Goal: Task Accomplishment & Management: Use online tool/utility

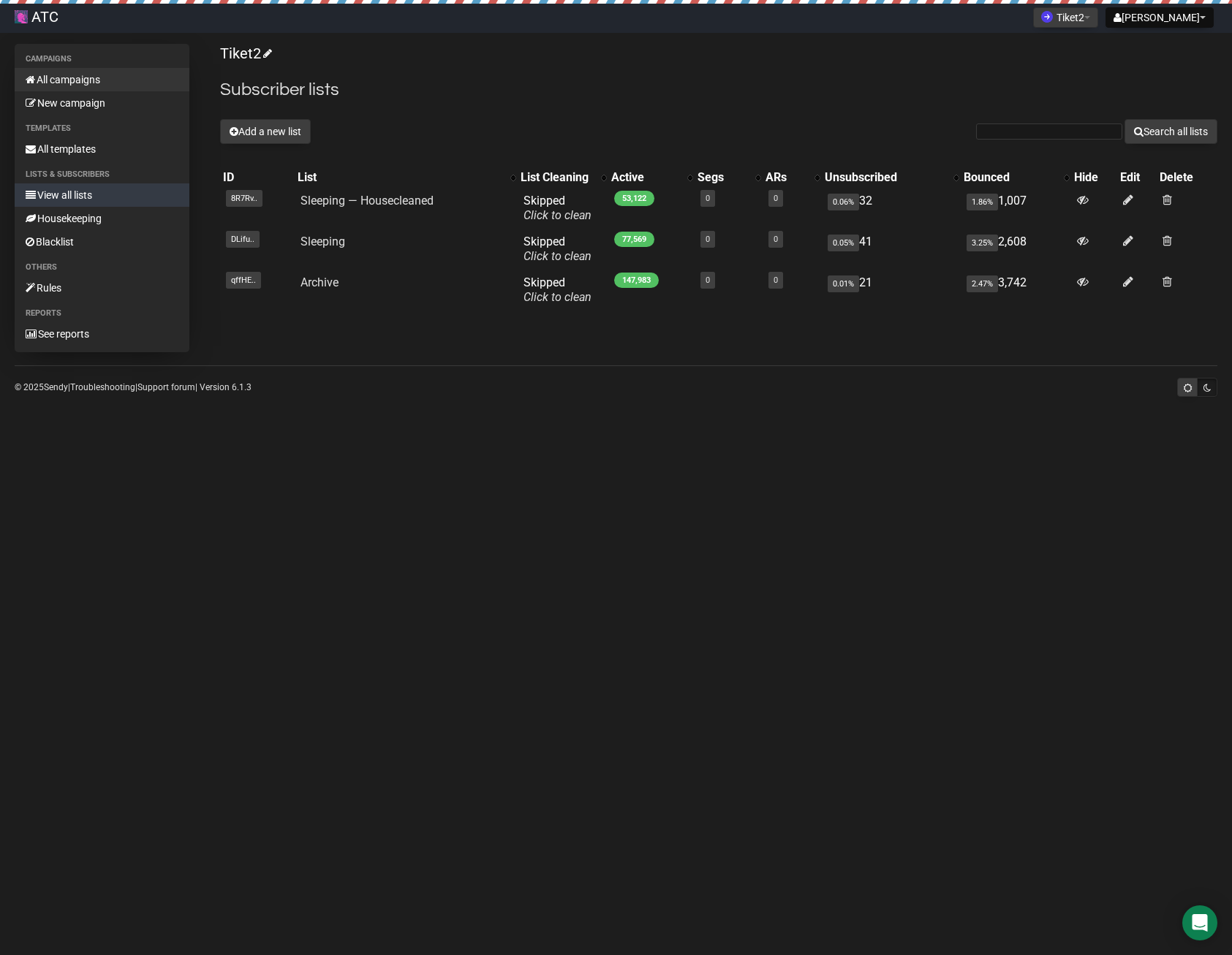
click at [70, 82] on link "All campaigns" at bounding box center [102, 80] width 175 height 23
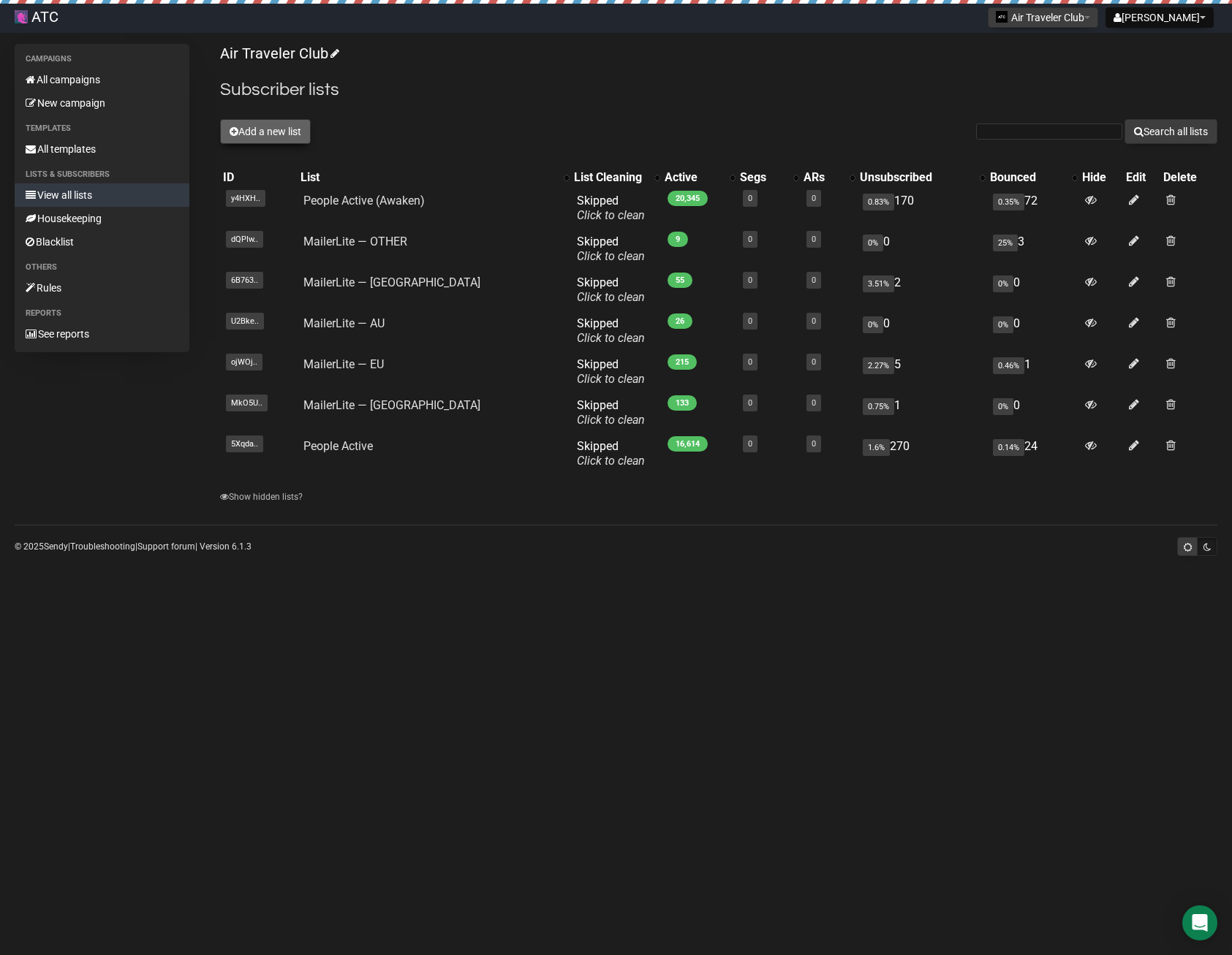
click at [292, 133] on button "Add a new list" at bounding box center [265, 131] width 90 height 25
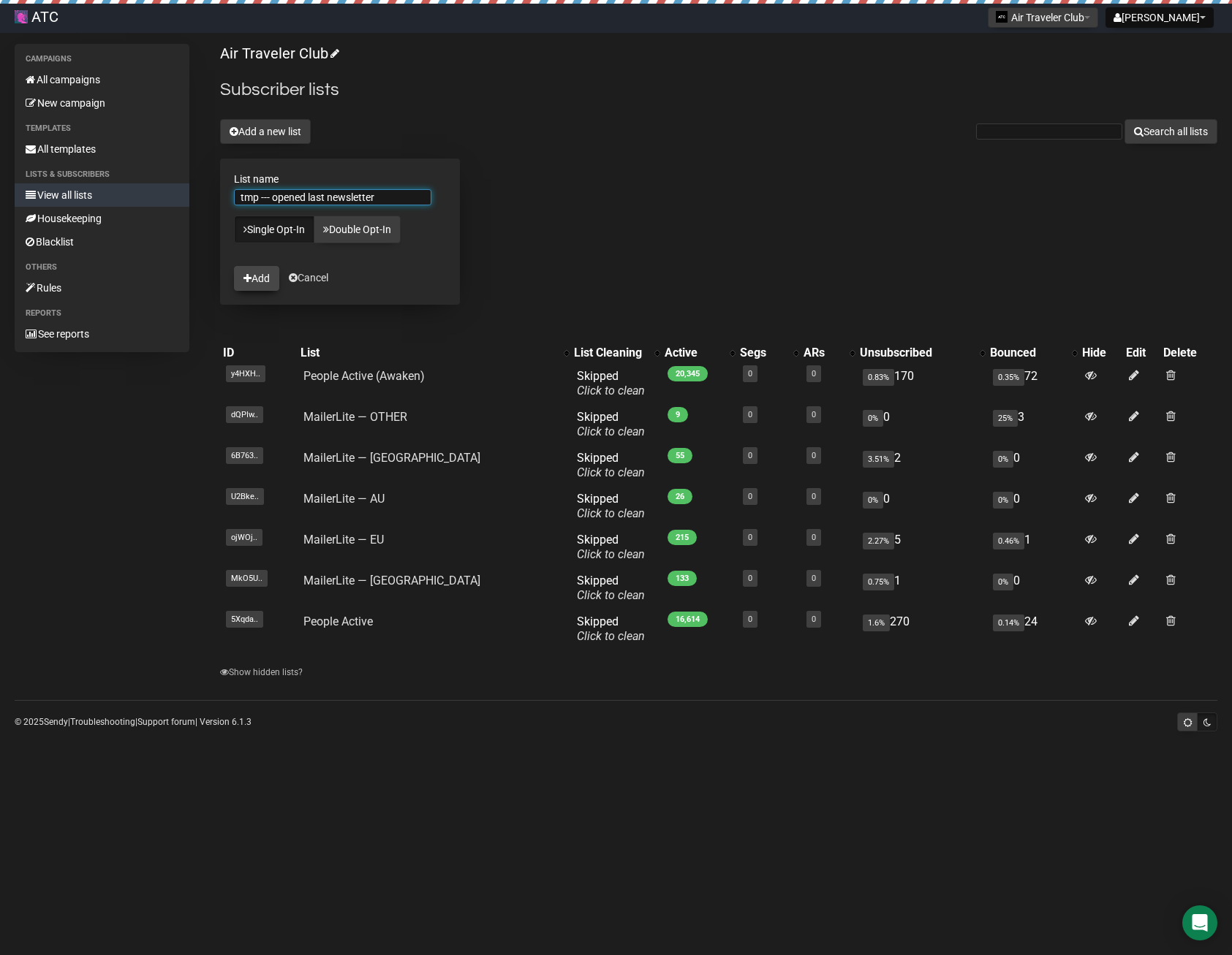
type input "tmp --- opened last newsletter"
click at [262, 279] on button "Add" at bounding box center [256, 278] width 45 height 25
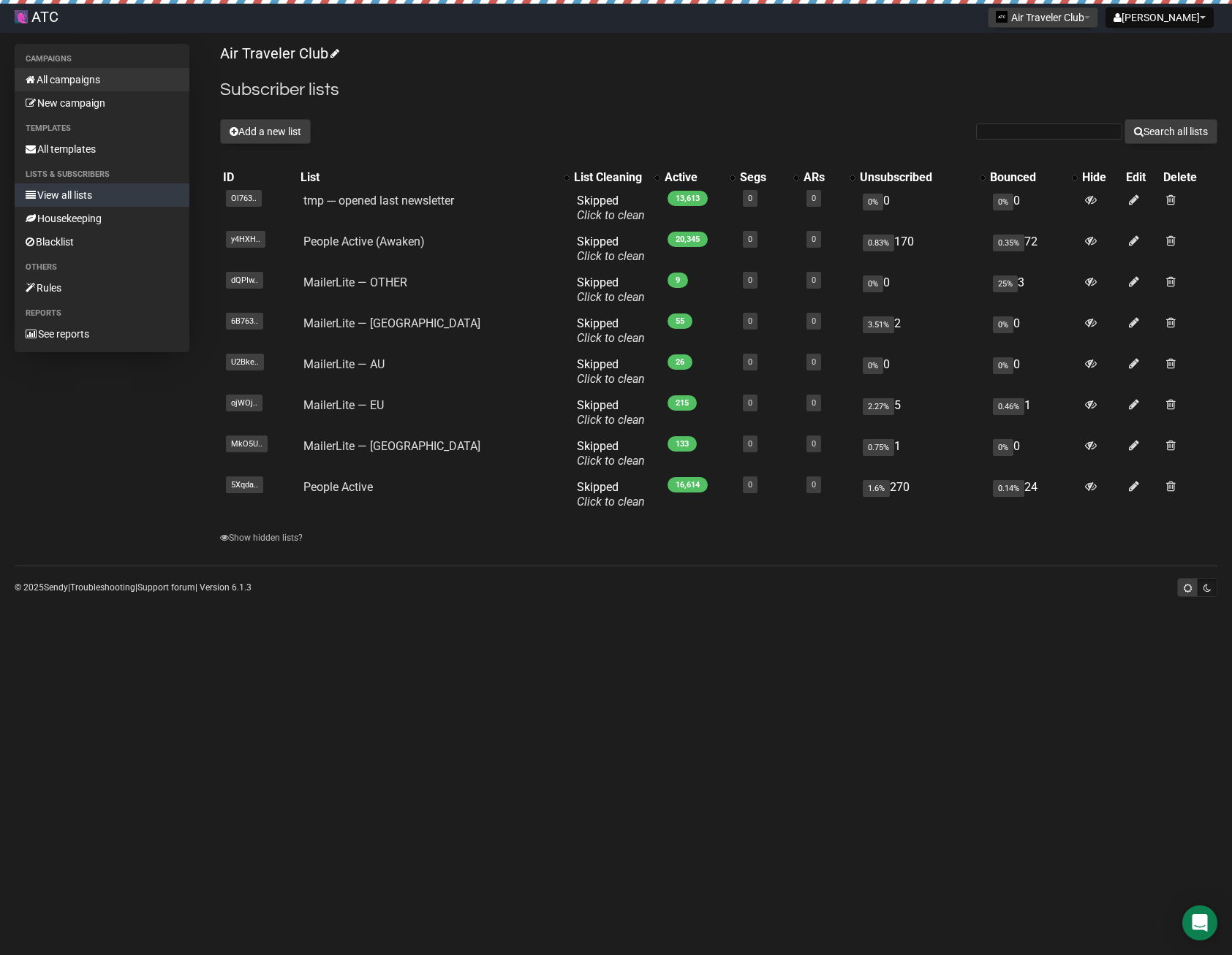
click at [64, 76] on link "All campaigns" at bounding box center [102, 80] width 175 height 23
